Goal: Information Seeking & Learning: Learn about a topic

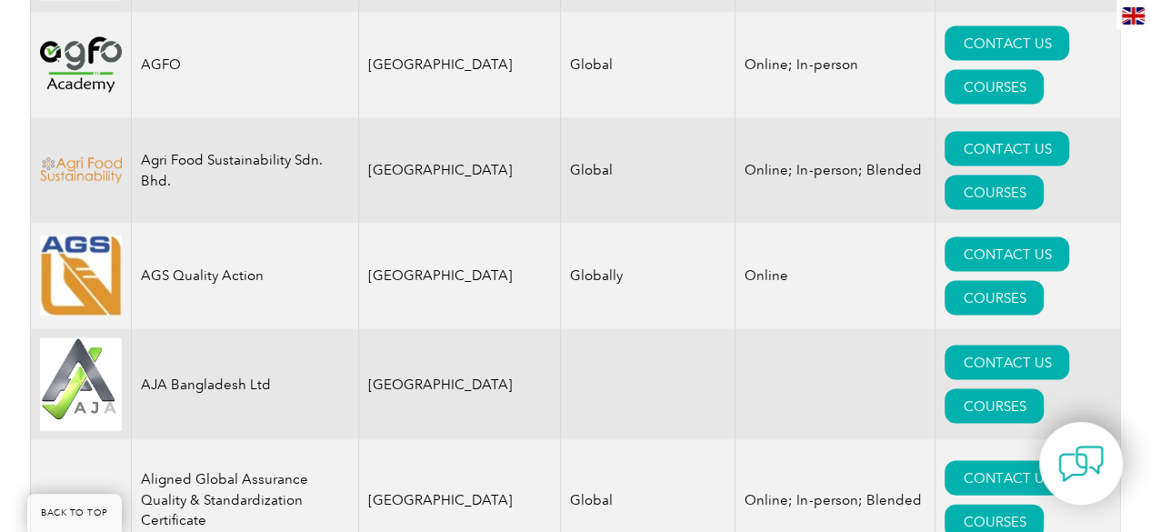
scroll to position [1592, 0]
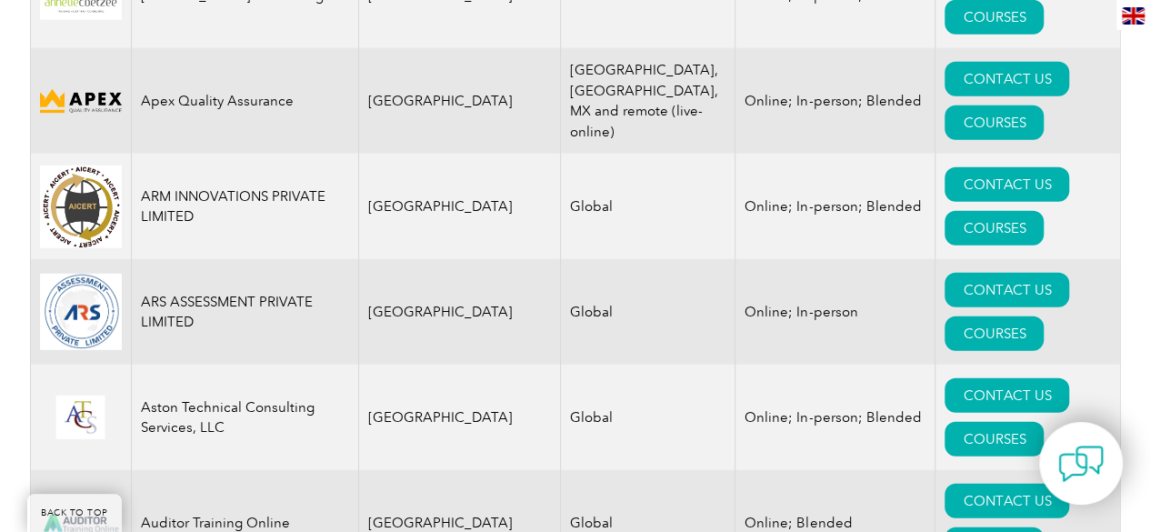
scroll to position [2428, 0]
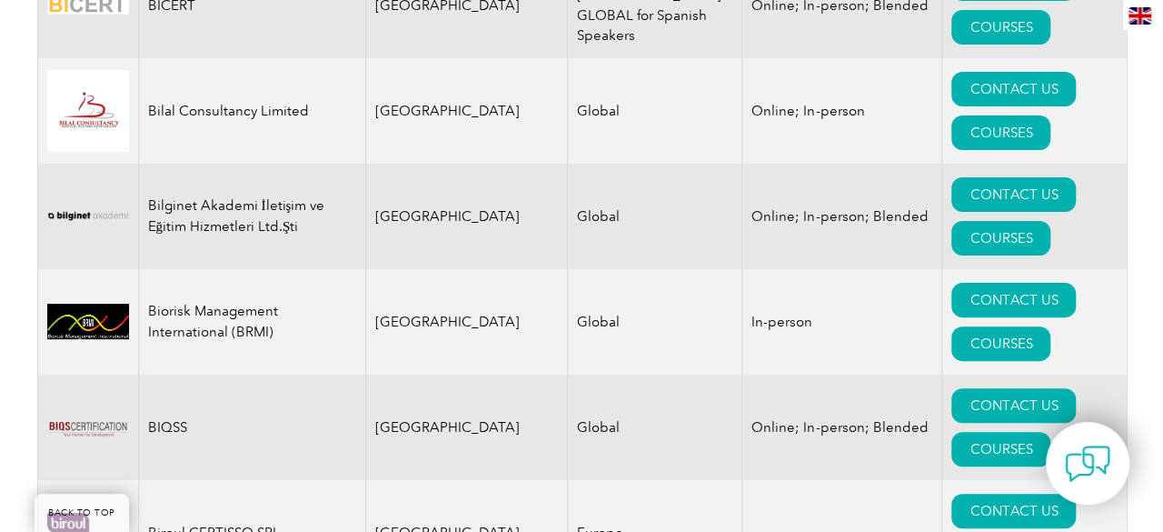
scroll to position [3706, 0]
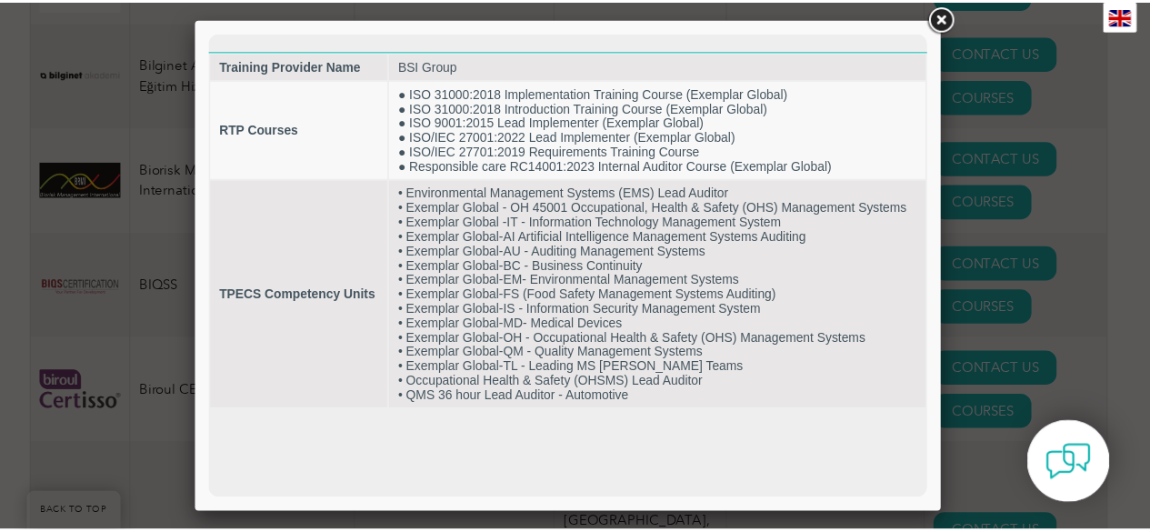
scroll to position [0, 0]
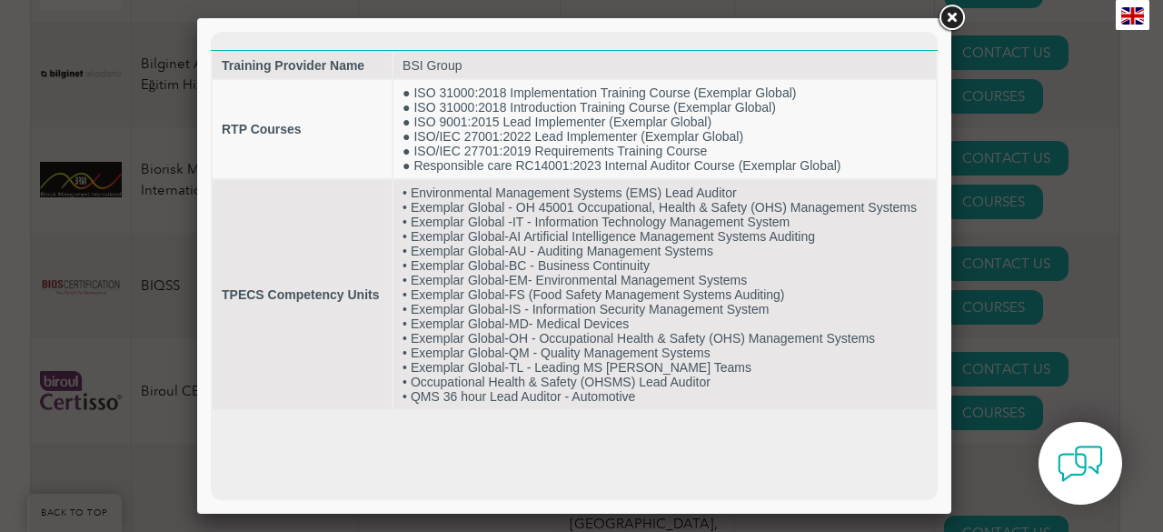
click at [954, 19] on link at bounding box center [951, 18] width 33 height 33
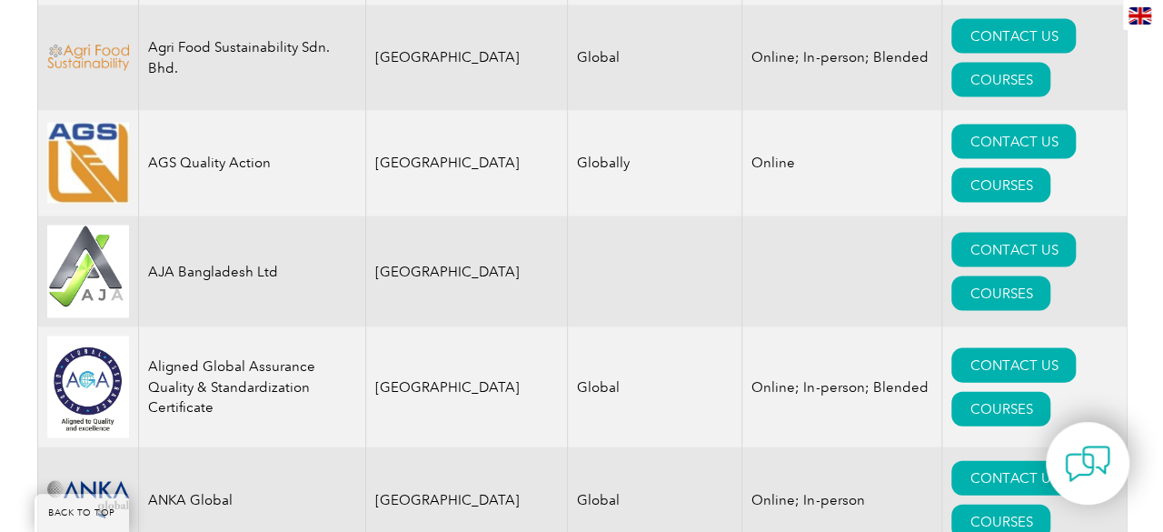
scroll to position [1818, 0]
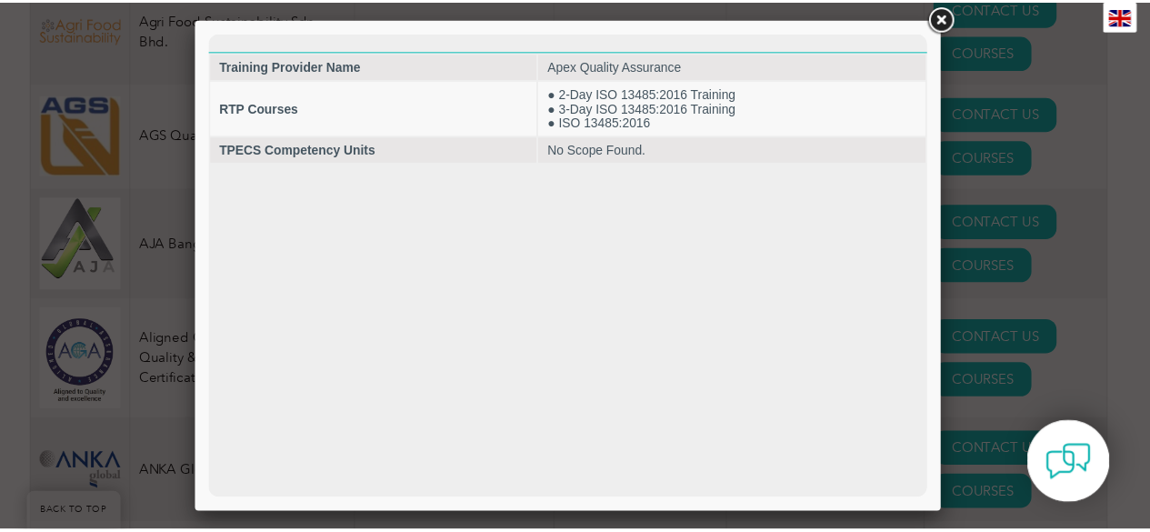
scroll to position [0, 0]
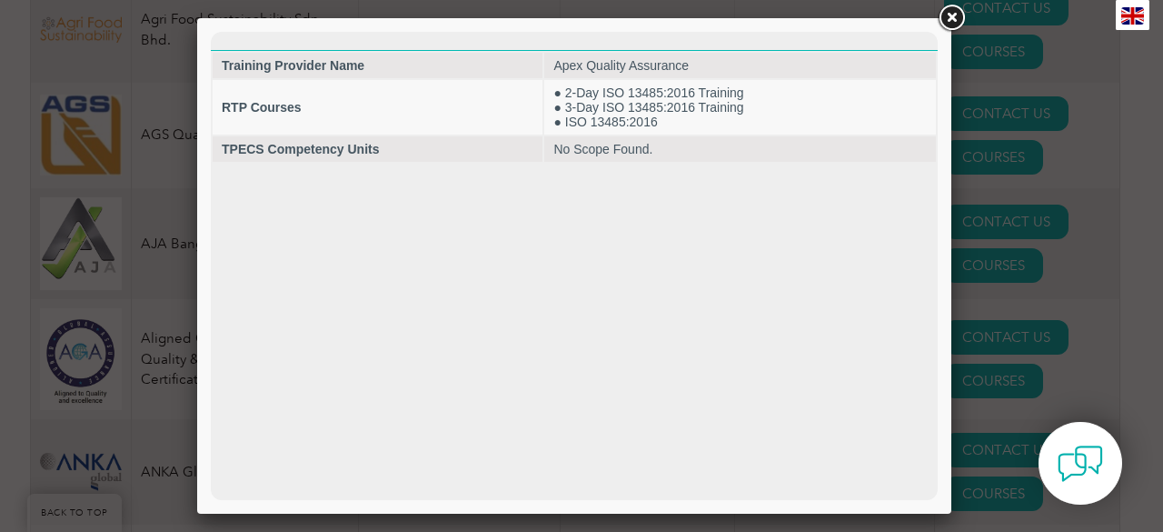
click at [954, 17] on link at bounding box center [951, 18] width 33 height 33
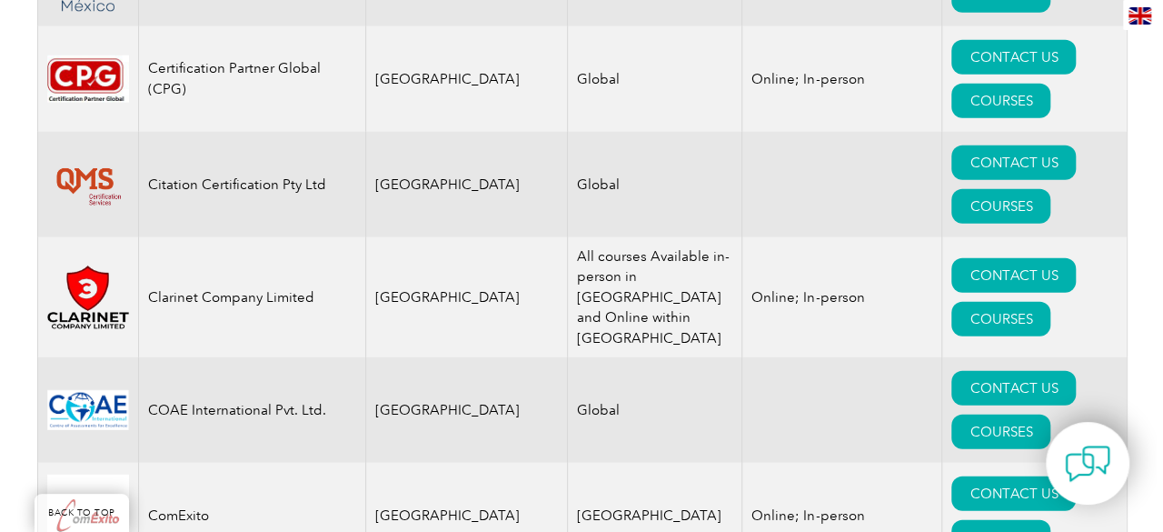
scroll to position [6037, 0]
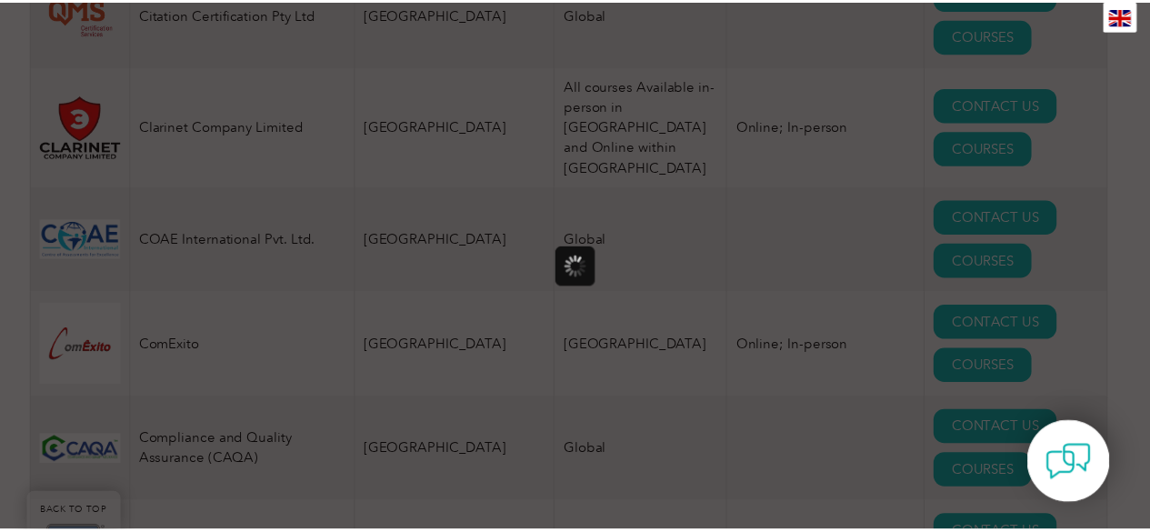
scroll to position [0, 0]
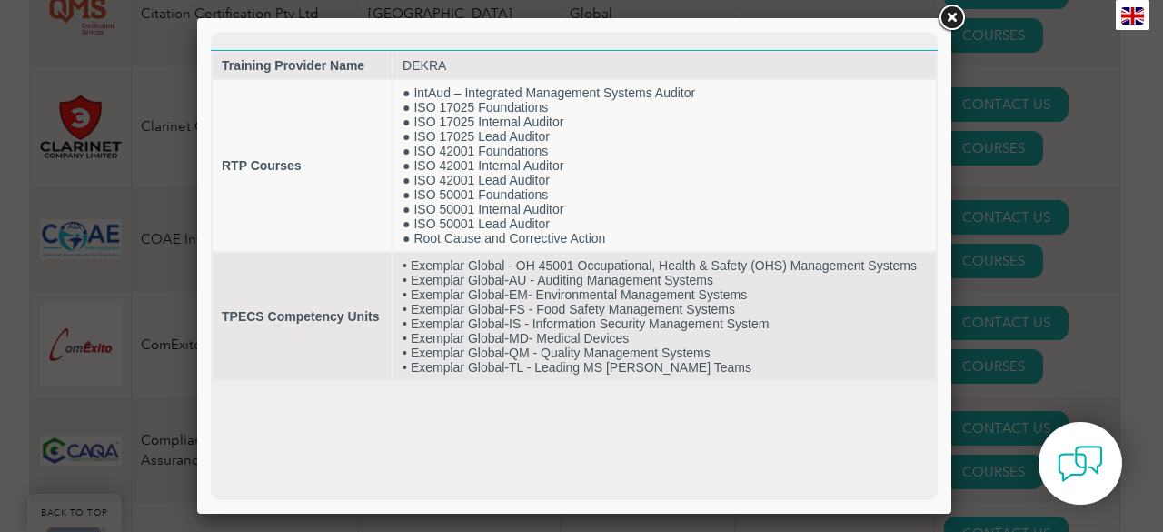
click at [951, 17] on link at bounding box center [951, 18] width 33 height 33
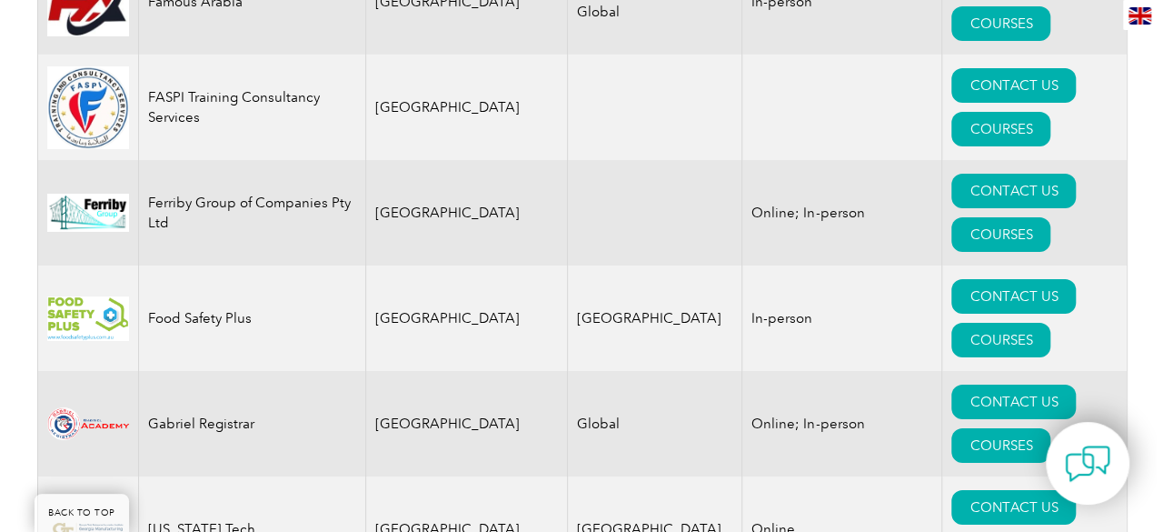
scroll to position [10127, 0]
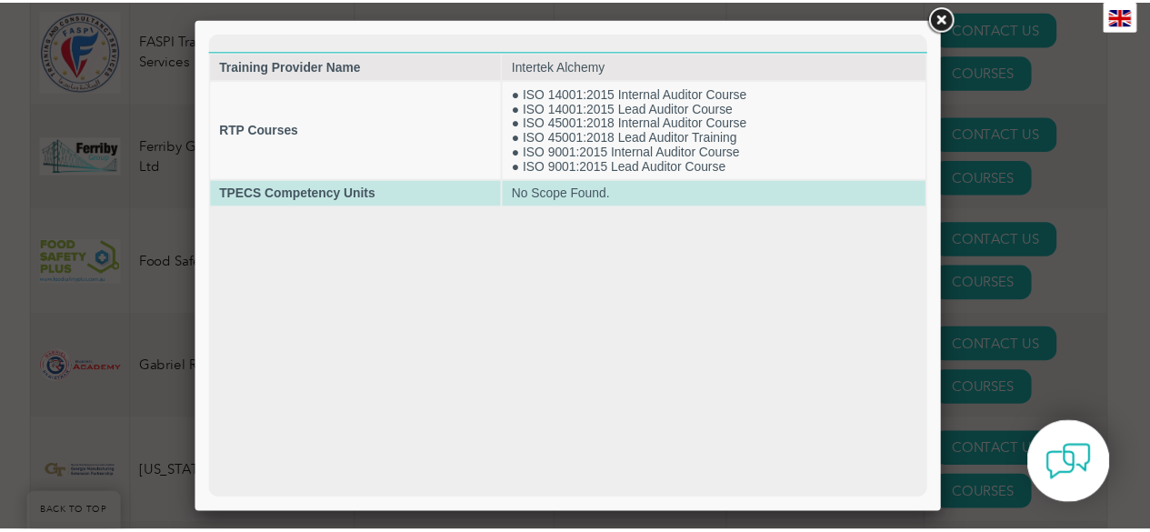
scroll to position [0, 0]
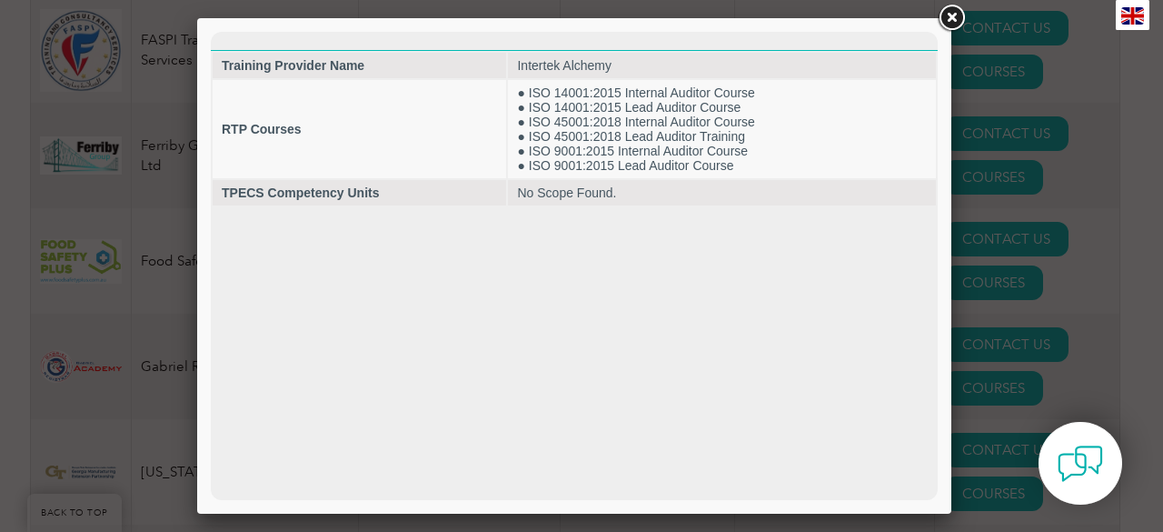
click at [953, 21] on link at bounding box center [951, 18] width 33 height 33
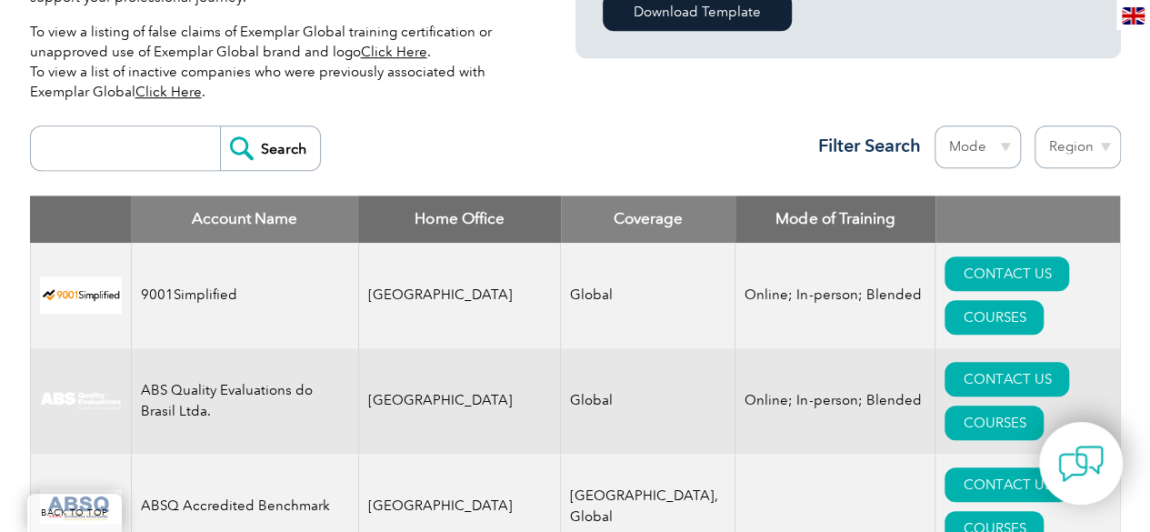
scroll to position [490, 0]
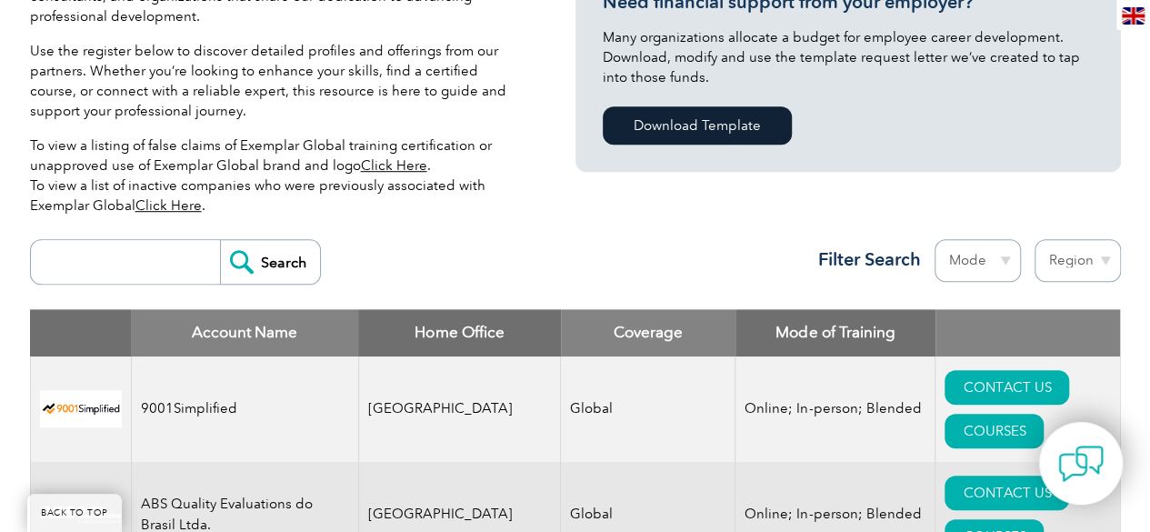
click at [995, 258] on select "Mode Online In-person Blended" at bounding box center [977, 260] width 86 height 43
click at [1062, 274] on select "Region [GEOGRAPHIC_DATA] [GEOGRAPHIC_DATA] [GEOGRAPHIC_DATA] [GEOGRAPHIC_DATA] …" at bounding box center [1077, 260] width 86 height 43
select select "[GEOGRAPHIC_DATA]"
click at [1034, 239] on select "Region [GEOGRAPHIC_DATA] [GEOGRAPHIC_DATA] [GEOGRAPHIC_DATA] [GEOGRAPHIC_DATA] …" at bounding box center [1077, 260] width 86 height 43
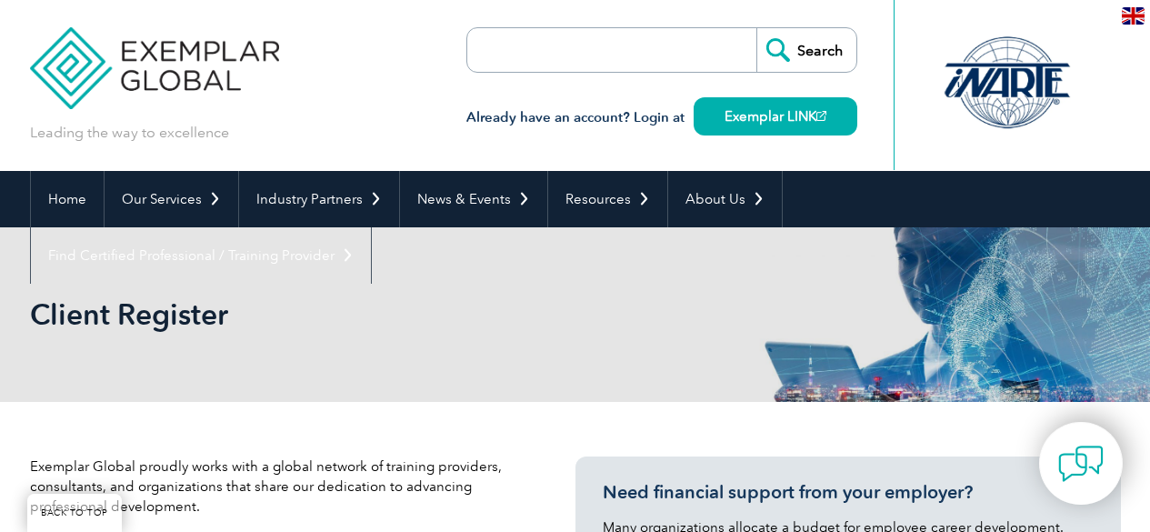
select select "[GEOGRAPHIC_DATA]"
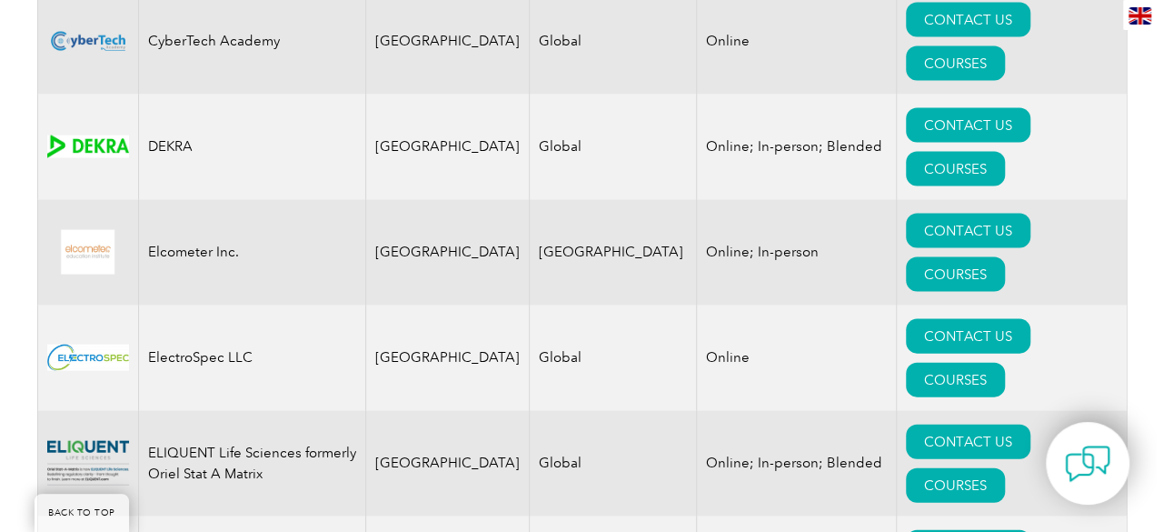
scroll to position [1845, 0]
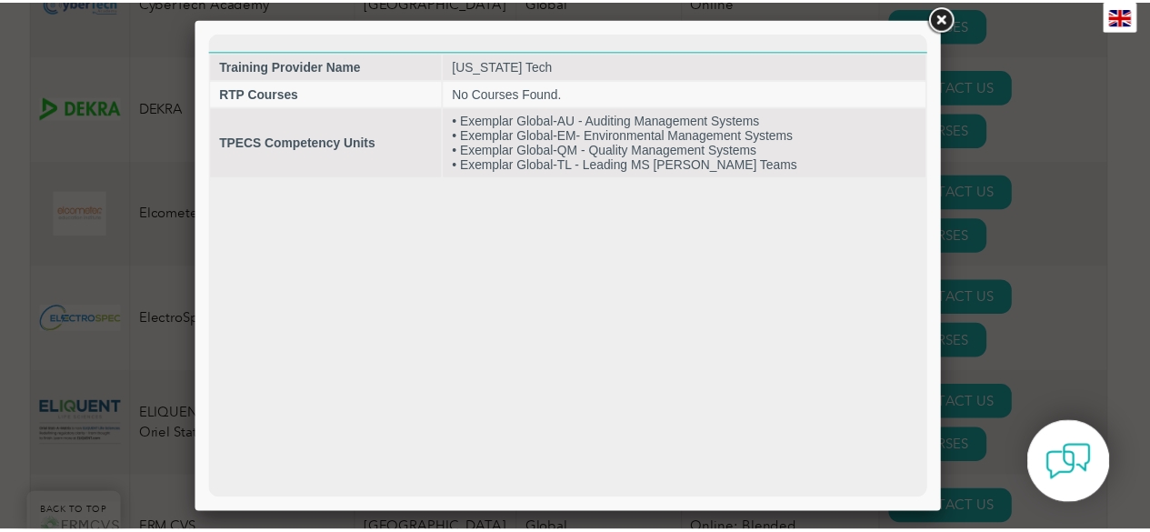
scroll to position [0, 0]
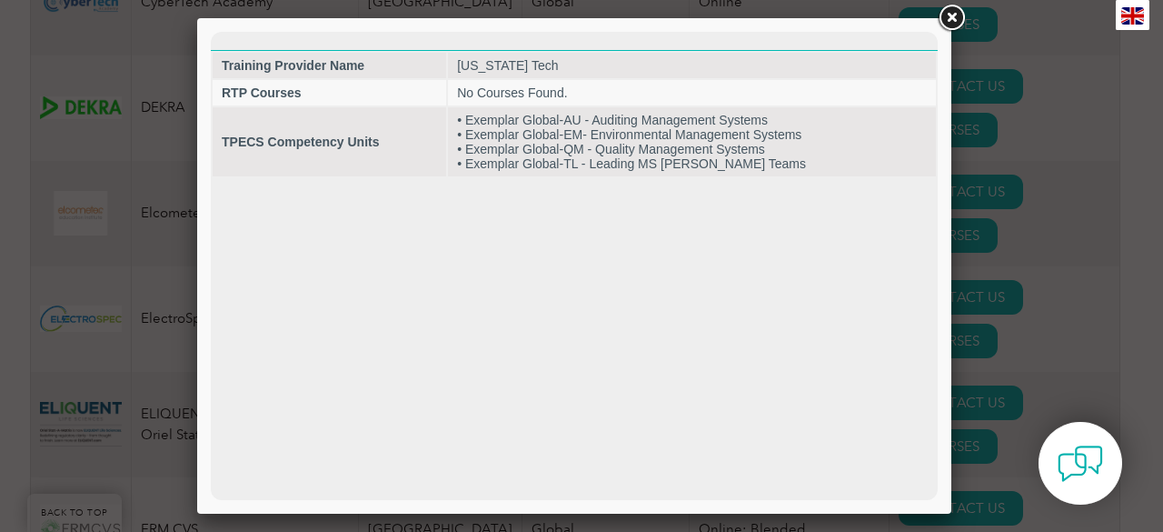
click at [954, 19] on link at bounding box center [951, 18] width 33 height 33
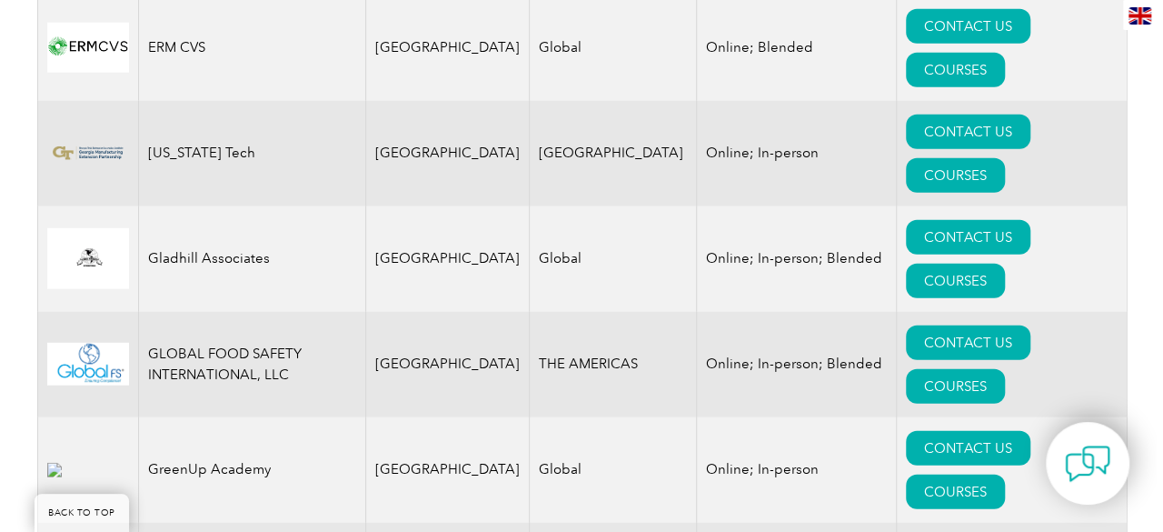
scroll to position [2373, 0]
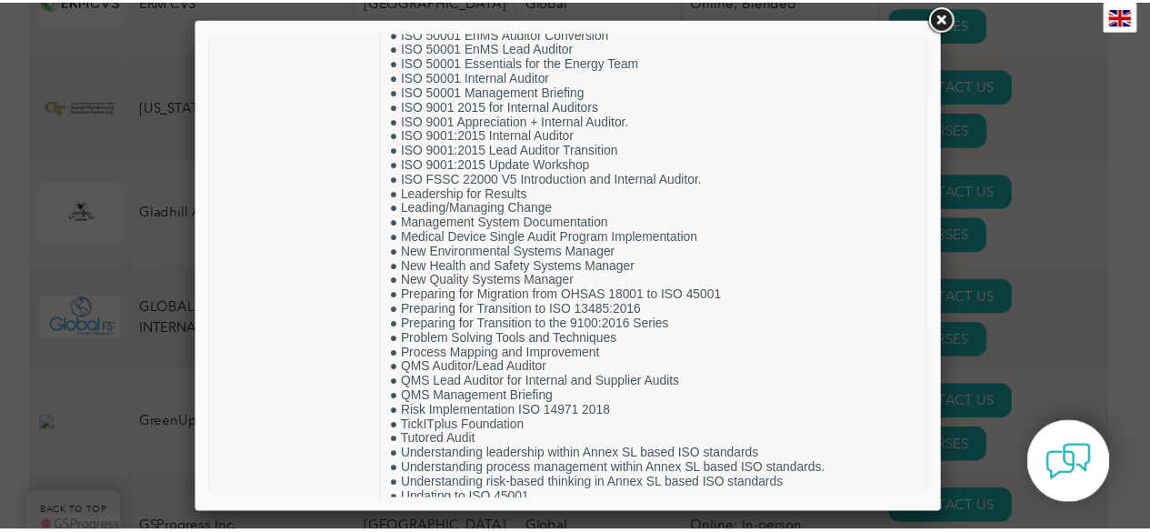
scroll to position [1393, 0]
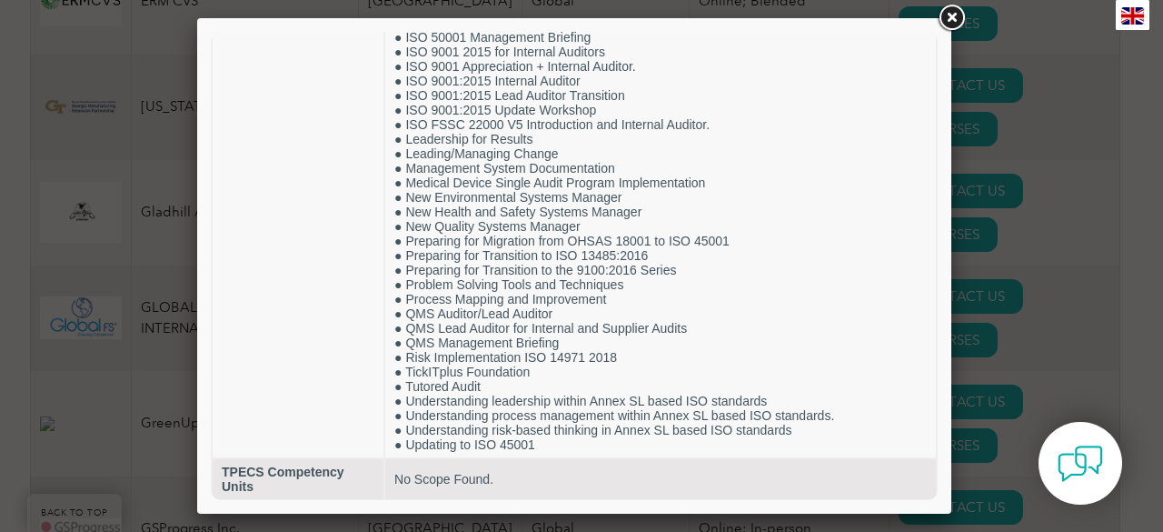
click at [949, 10] on link at bounding box center [951, 18] width 33 height 33
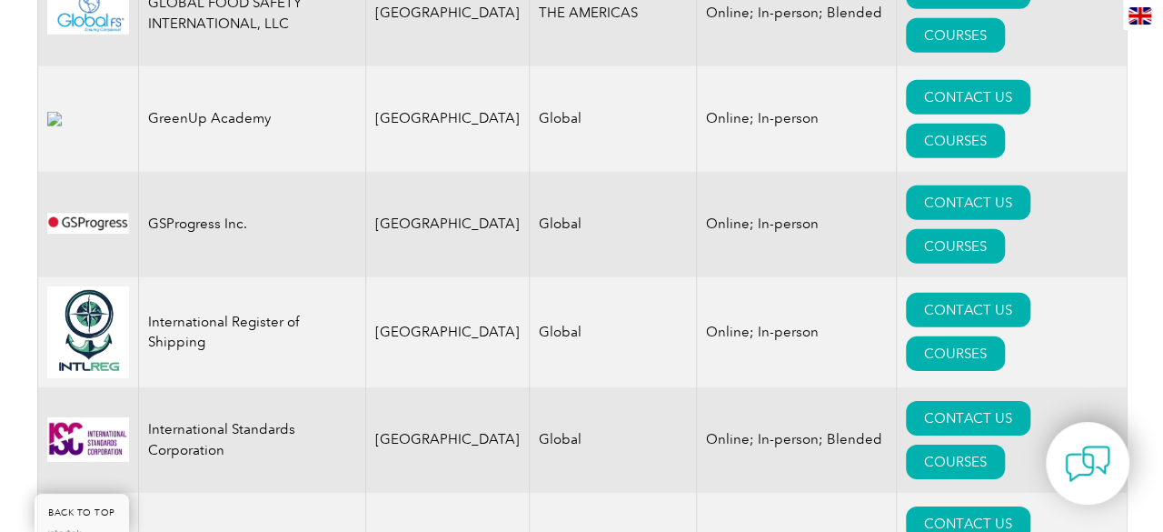
scroll to position [2746, 0]
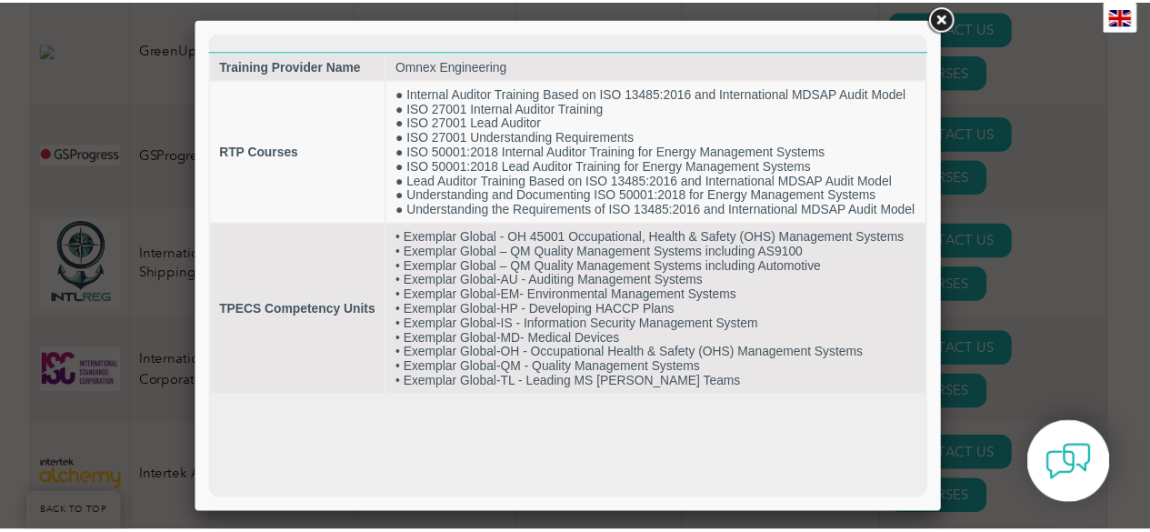
scroll to position [0, 0]
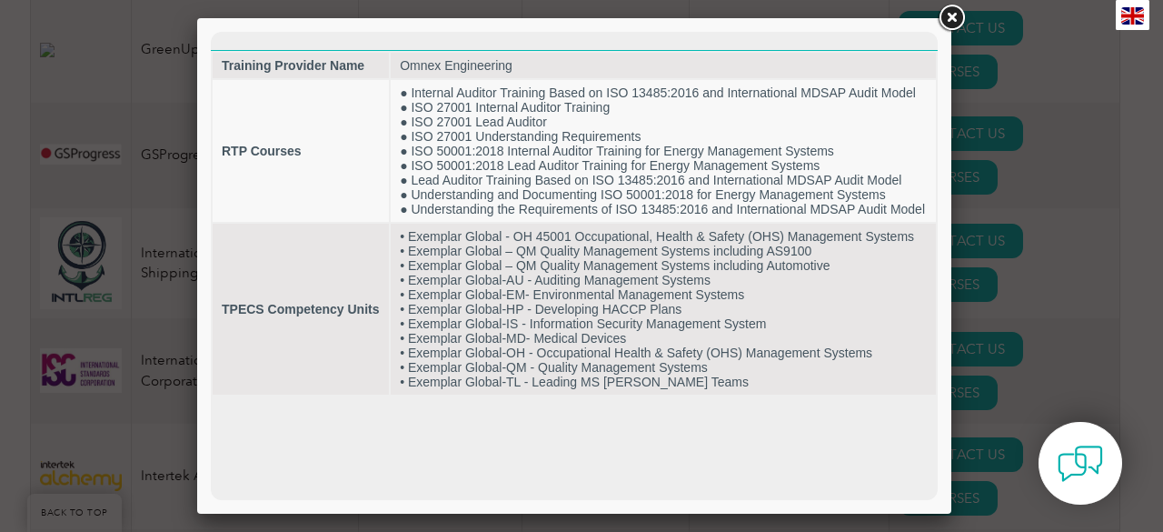
click at [951, 21] on link at bounding box center [951, 18] width 33 height 33
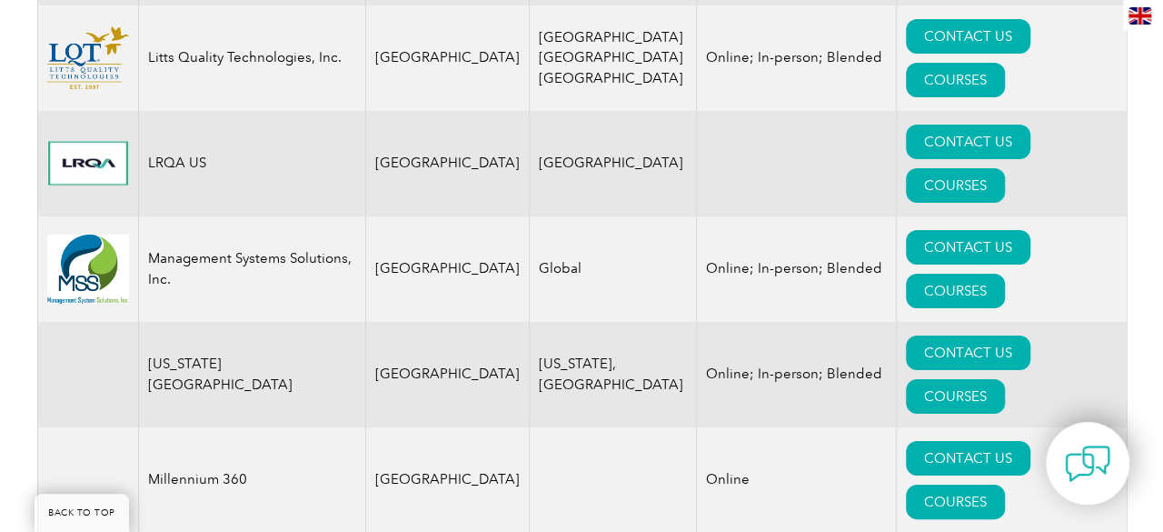
scroll to position [3383, 0]
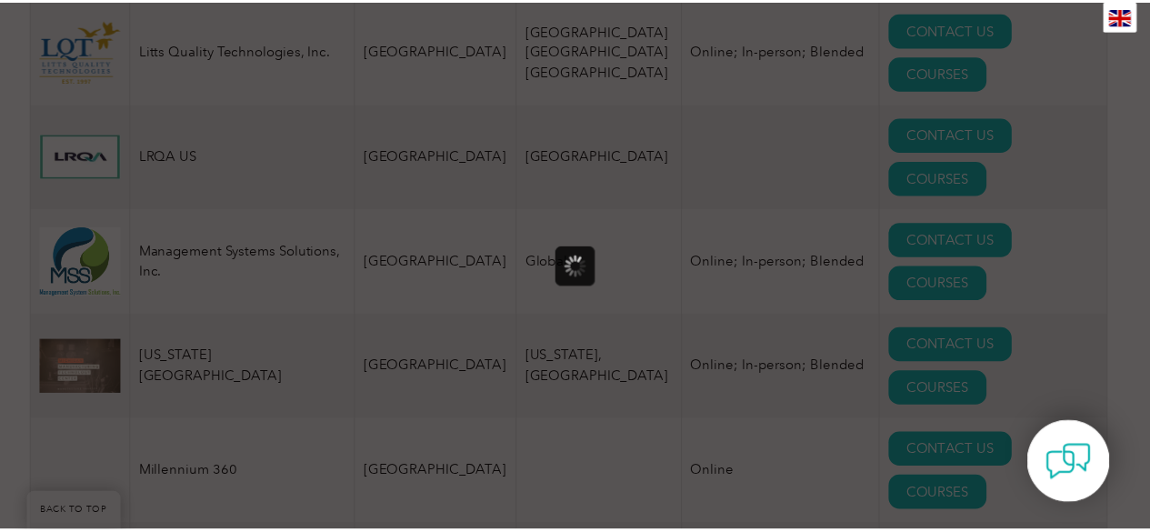
scroll to position [0, 0]
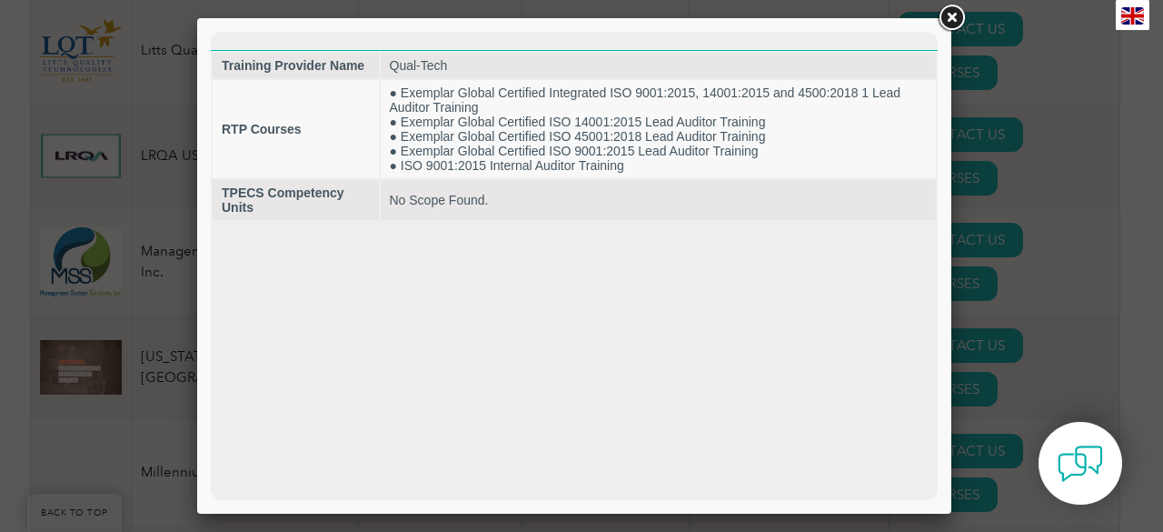
click at [951, 24] on link at bounding box center [951, 18] width 33 height 33
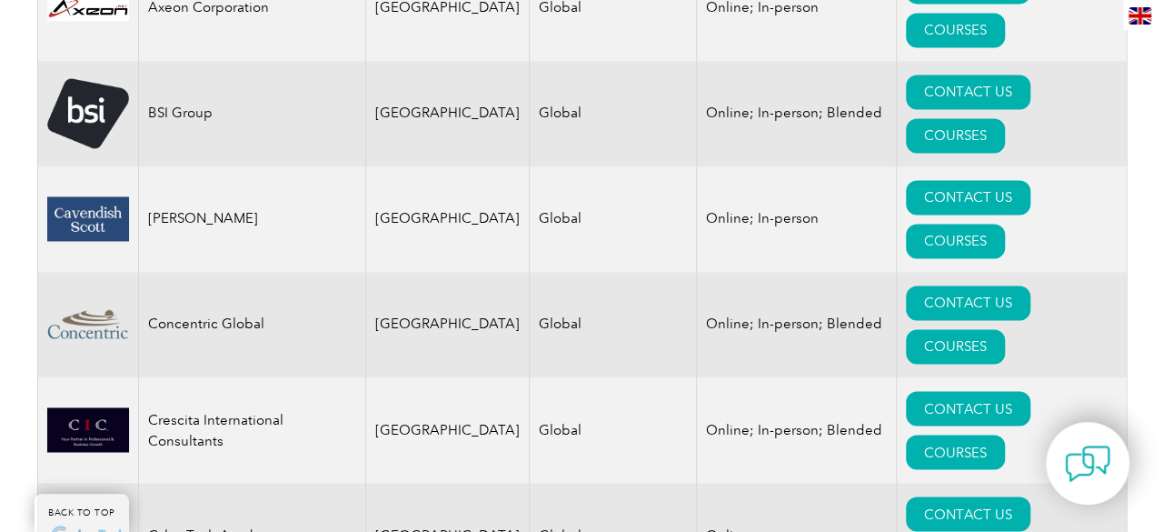
scroll to position [1281, 0]
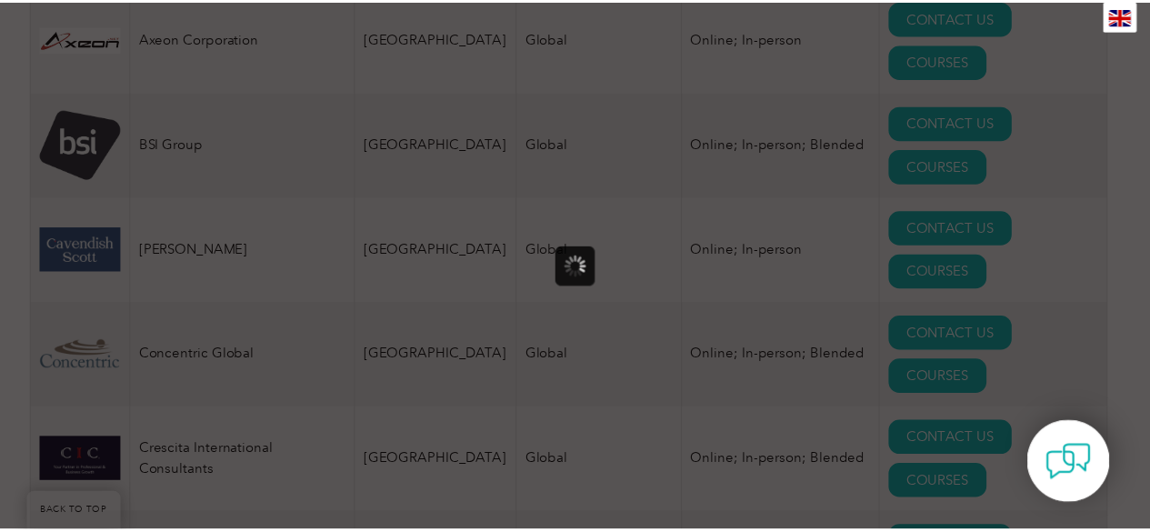
scroll to position [0, 0]
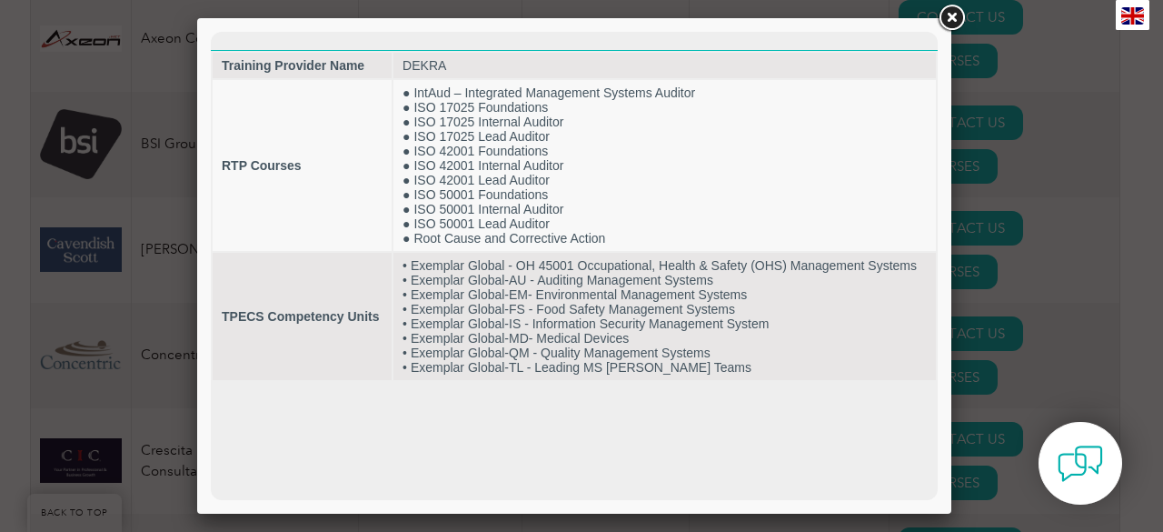
click at [953, 21] on link at bounding box center [951, 18] width 33 height 33
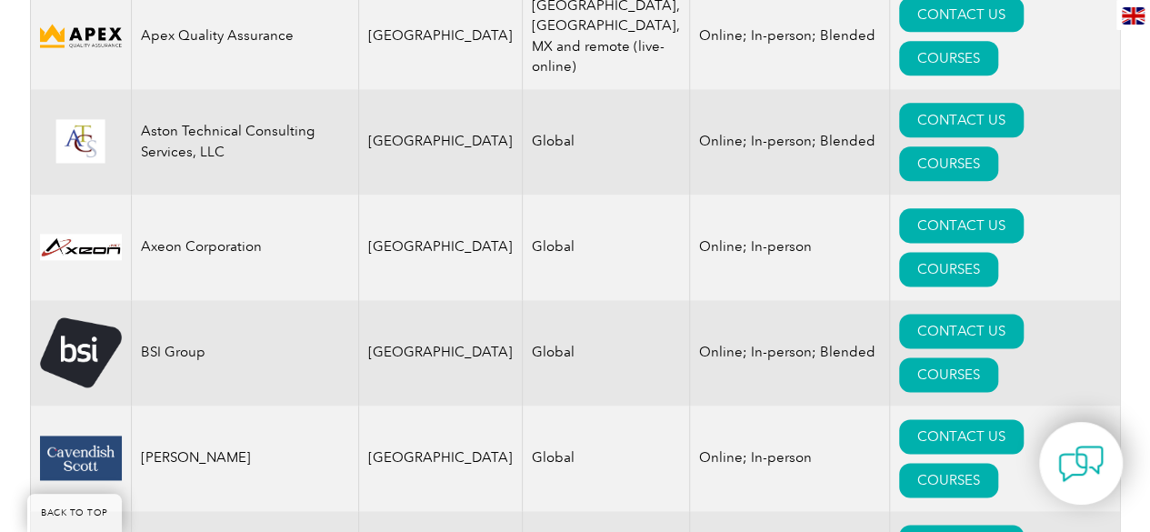
scroll to position [1204, 0]
